Goal: Information Seeking & Learning: Learn about a topic

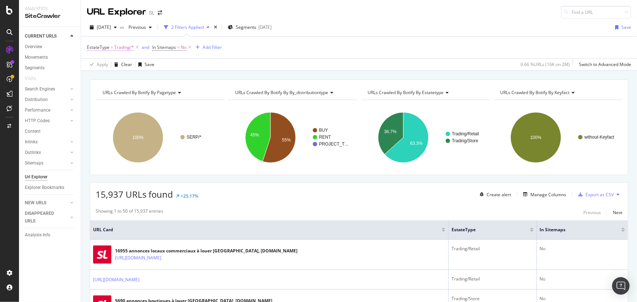
click at [120, 48] on span "Trading/*" at bounding box center [124, 47] width 20 height 10
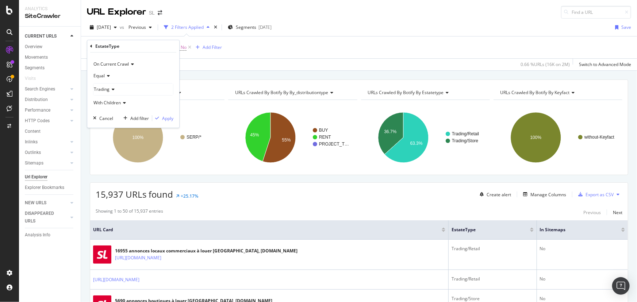
click at [89, 47] on div "EstateType On Current Crawl Equal Trading With Children Cancel Add filter Apply" at bounding box center [133, 84] width 92 height 88
click at [91, 46] on icon at bounding box center [91, 46] width 2 height 4
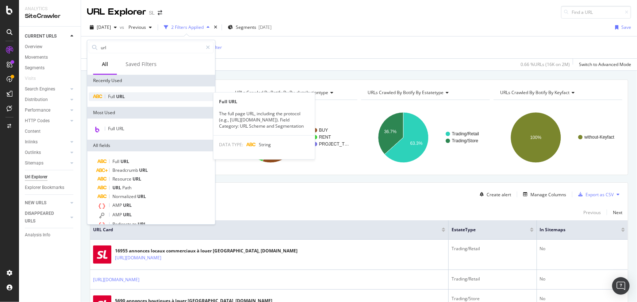
type input "url"
click at [133, 95] on div "Full URL" at bounding box center [151, 96] width 125 height 9
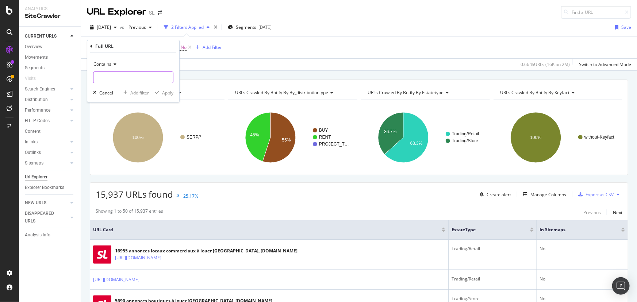
click at [119, 83] on input "text" at bounding box center [133, 77] width 80 height 12
paste input "/vente-fonds-de-commerce/"
type input "/vente-fonds-de-commerce/"
click at [165, 93] on div "Apply" at bounding box center [167, 93] width 11 height 6
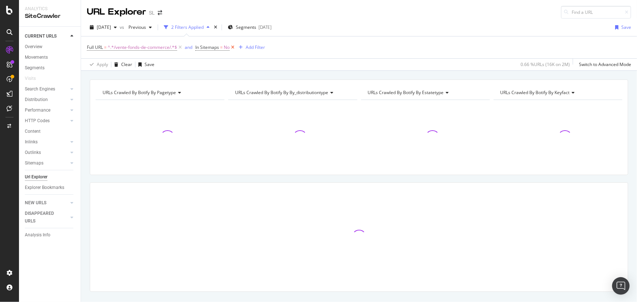
click at [233, 47] on icon at bounding box center [232, 47] width 6 height 7
click at [537, 94] on span "URLs Crawled By Botify By keyfact" at bounding box center [534, 92] width 69 height 6
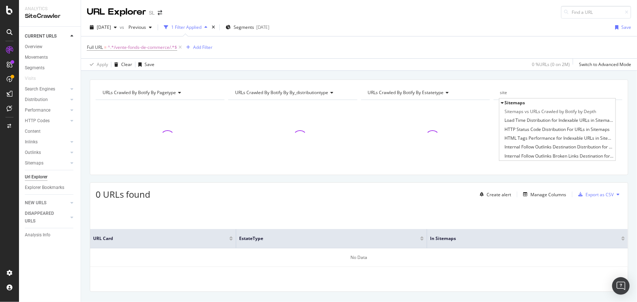
type input "sit"
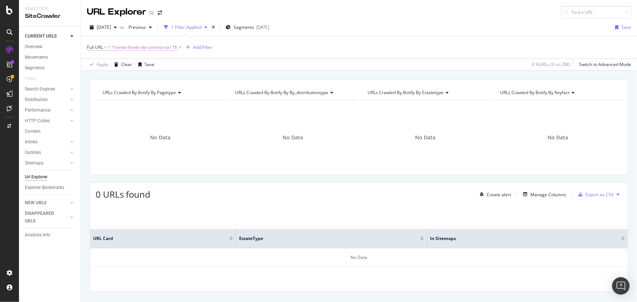
click at [127, 47] on span "^.*/vente-fonds-de-commerce/.*$" at bounding box center [142, 47] width 69 height 10
click at [108, 77] on input "/vente-fonds-de-commerce/" at bounding box center [127, 77] width 69 height 12
drag, startPoint x: 111, startPoint y: 78, endPoint x: 82, endPoint y: 77, distance: 29.2
click at [82, 77] on body "Analytics SiteCrawler CURRENT URLS Overview Movements Segments Visits Search En…" at bounding box center [318, 151] width 637 height 302
click at [111, 77] on input "/vente-fonds-de-commerce/" at bounding box center [127, 77] width 69 height 12
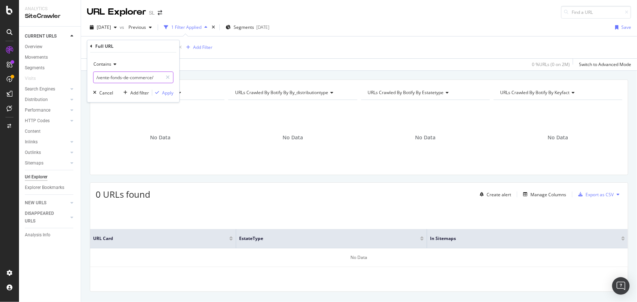
drag, startPoint x: 110, startPoint y: 79, endPoint x: 84, endPoint y: 77, distance: 26.0
click at [84, 77] on body "Analytics SiteCrawler CURRENT URLS Overview Movements Segments Visits Search En…" at bounding box center [318, 151] width 637 height 302
click at [112, 77] on input "/vente-fonds-de-commerce/" at bounding box center [127, 77] width 69 height 12
drag, startPoint x: 111, startPoint y: 77, endPoint x: 94, endPoint y: 77, distance: 16.4
click at [94, 77] on input "/vente-fonds-de-commerce/" at bounding box center [127, 77] width 69 height 12
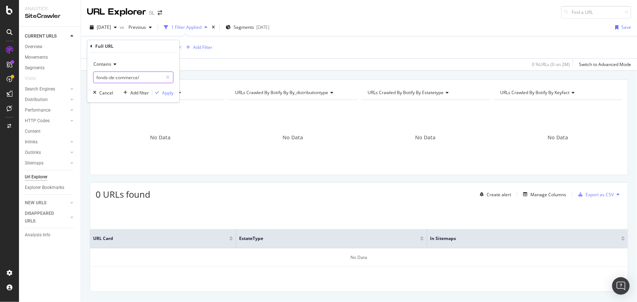
click at [142, 78] on input "fonds-de-commerce/" at bounding box center [127, 77] width 69 height 12
type input "fonds-de-commerce"
click at [165, 90] on div "Apply" at bounding box center [167, 93] width 11 height 6
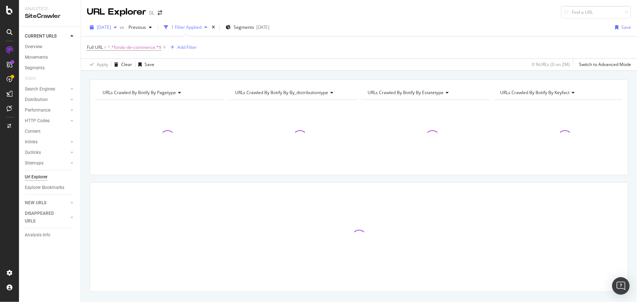
click at [111, 27] on span "[DATE]" at bounding box center [104, 27] width 14 height 6
click at [351, 61] on div "Apply Clear Save 0 % URLs ( 0 on 2M ) Switch to Advanced Mode" at bounding box center [359, 64] width 556 height 12
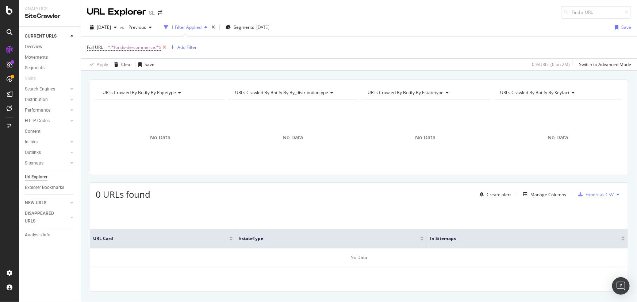
click at [166, 47] on icon at bounding box center [164, 47] width 6 height 7
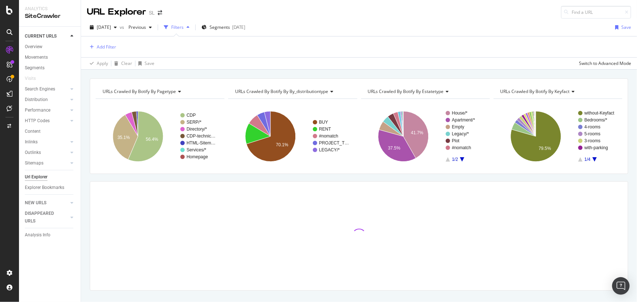
click at [460, 158] on icon "A chart." at bounding box center [462, 159] width 4 height 4
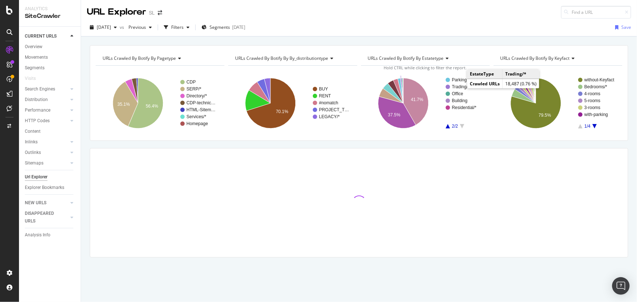
click at [460, 86] on text "Trading/*" at bounding box center [461, 86] width 18 height 5
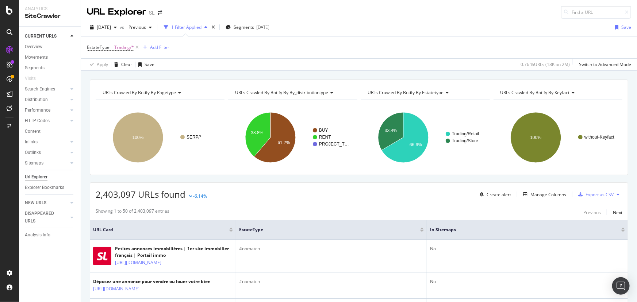
click at [560, 95] on span "URLs Crawled By Botify By keyfact" at bounding box center [534, 92] width 69 height 6
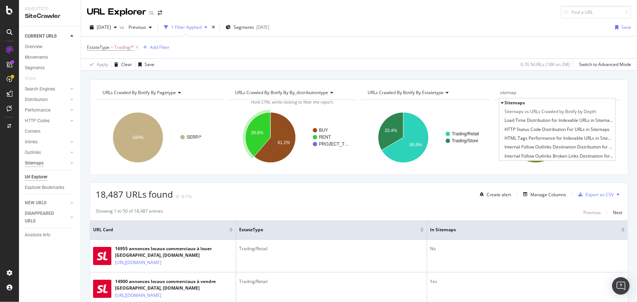
type input "sitemap"
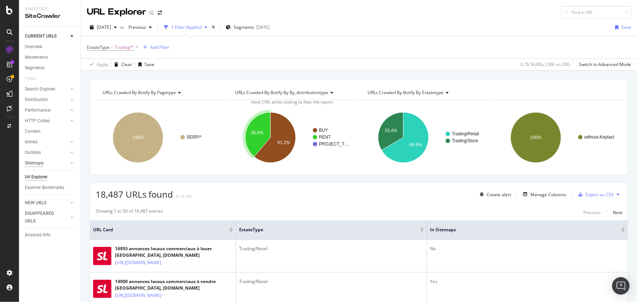
click at [33, 163] on div "Sitemaps" at bounding box center [34, 163] width 19 height 8
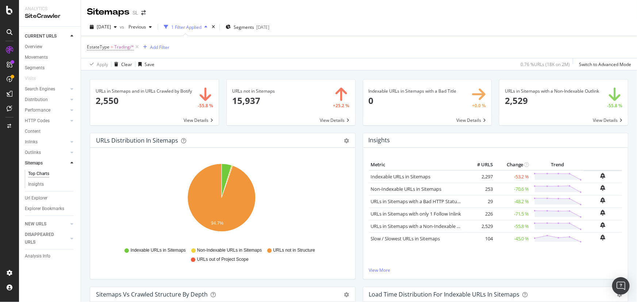
drag, startPoint x: 138, startPoint y: 46, endPoint x: 197, endPoint y: 55, distance: 59.3
click at [138, 46] on icon at bounding box center [137, 46] width 6 height 7
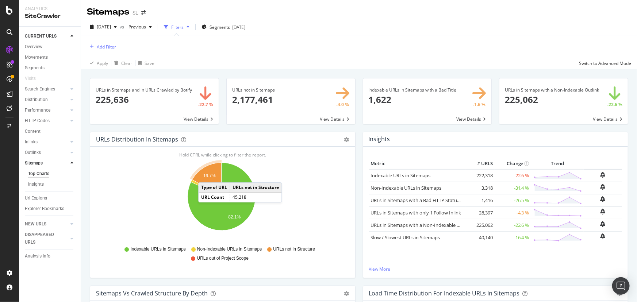
click at [205, 175] on text "16.7%" at bounding box center [209, 175] width 12 height 5
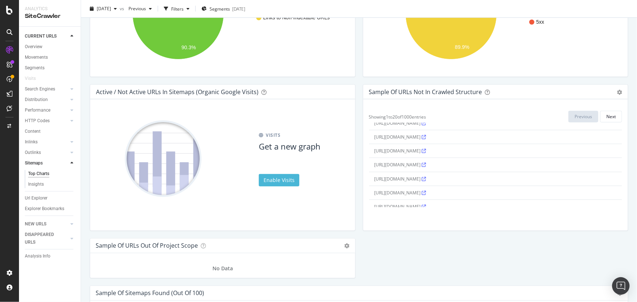
scroll to position [212, 0]
click at [426, 172] on icon at bounding box center [424, 174] width 4 height 4
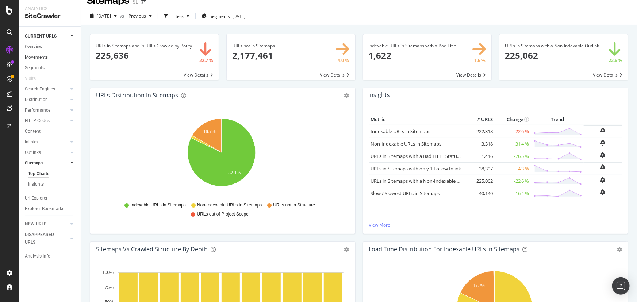
scroll to position [0, 0]
